Goal: Navigation & Orientation: Find specific page/section

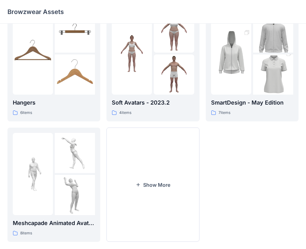
scroll to position [155, 0]
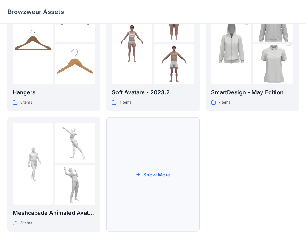
click at [148, 177] on button "Show More" at bounding box center [152, 174] width 93 height 114
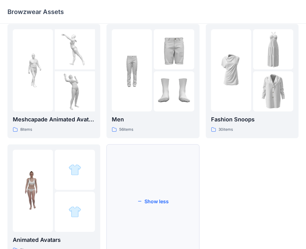
scroll to position [275, 0]
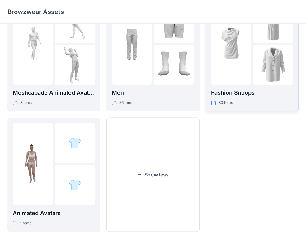
click at [230, 94] on p "Fashion Snoops" at bounding box center [252, 92] width 82 height 9
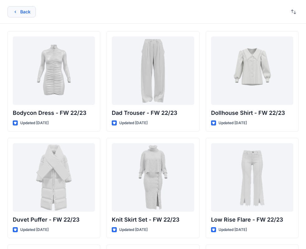
click at [26, 15] on button "Back" at bounding box center [21, 11] width 28 height 11
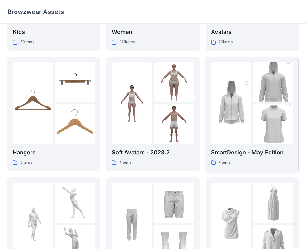
scroll to position [88, 0]
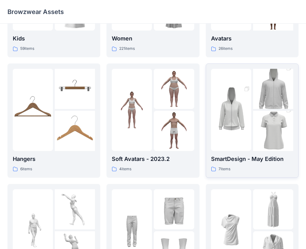
click at [224, 137] on img at bounding box center [231, 110] width 40 height 60
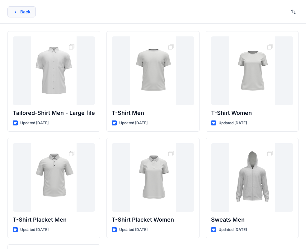
click at [23, 13] on button "Back" at bounding box center [21, 11] width 28 height 11
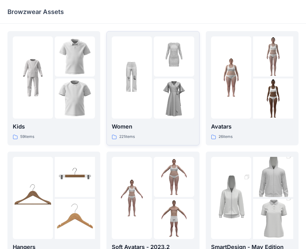
click at [145, 112] on div at bounding box center [132, 77] width 40 height 82
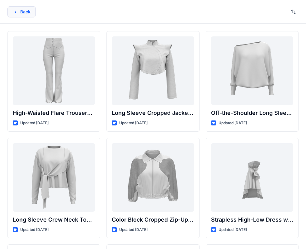
click at [16, 11] on icon "button" at bounding box center [15, 11] width 5 height 5
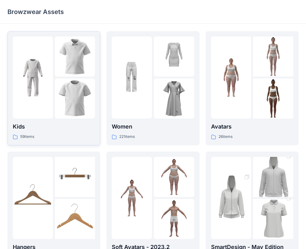
click at [83, 111] on img at bounding box center [75, 98] width 40 height 40
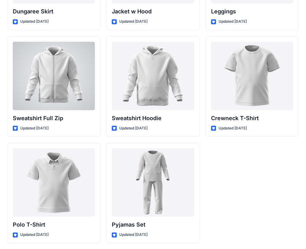
scroll to position [1916, 0]
